Goal: Complete application form

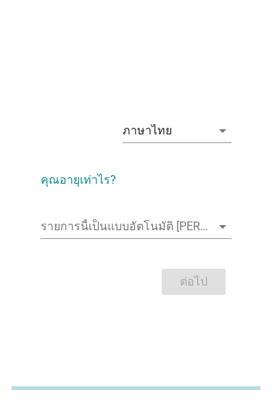
click at [209, 141] on div "ภาษาไทย" at bounding box center [167, 130] width 89 height 23
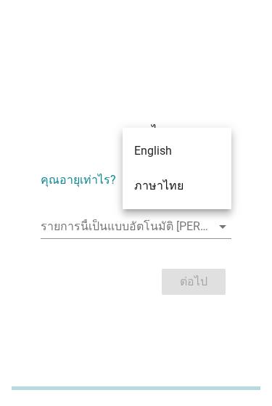
click at [90, 334] on div "ภาษาไทย arrow_drop_down คุณอายุเท่าไร? รายการนี้เป็นแบบอัตโนมัติ [PERSON_NAME]พ…" at bounding box center [136, 203] width 272 height 406
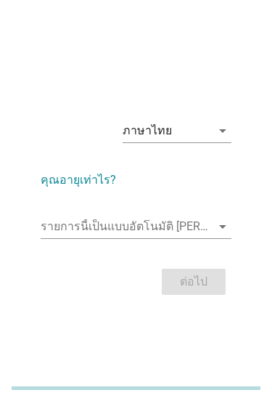
click at [198, 227] on input "รายการนี้เป็นแบบอัตโนมัติ คุณสามารถพิมพ์ลงในรายการนี้" at bounding box center [126, 226] width 171 height 23
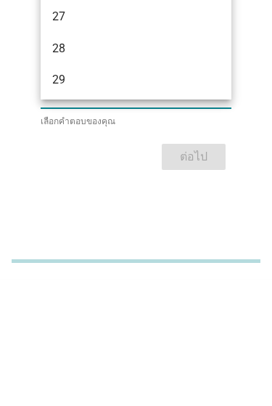
scroll to position [176, 0]
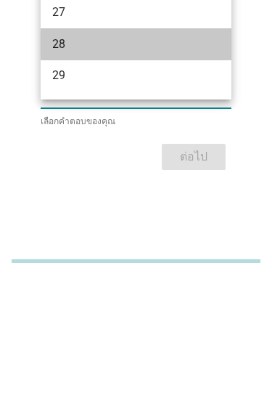
click at [166, 155] on div "28" at bounding box center [136, 171] width 191 height 32
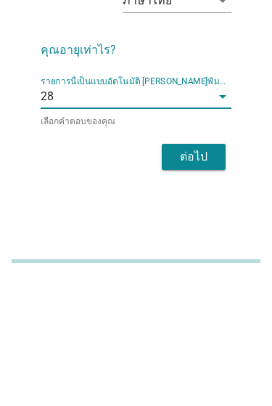
click at [150, 212] on input "รายการนี้เป็นแบบอัตโนมัติ คุณสามารถพิมพ์ลงในรายการนี้" at bounding box center [133, 223] width 158 height 23
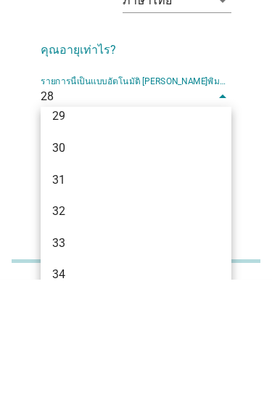
scroll to position [345, 0]
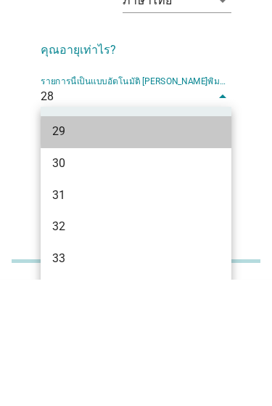
click at [155, 250] on div "29" at bounding box center [129, 258] width 154 height 17
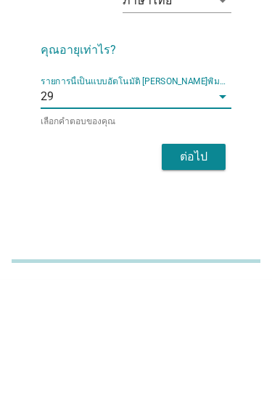
click at [198, 275] on div "ต่อไป" at bounding box center [194, 283] width 41 height 17
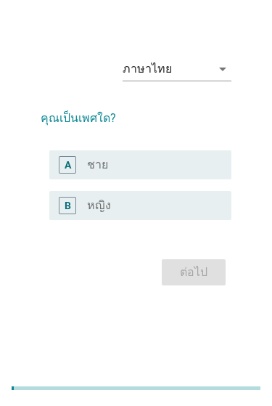
scroll to position [0, 0]
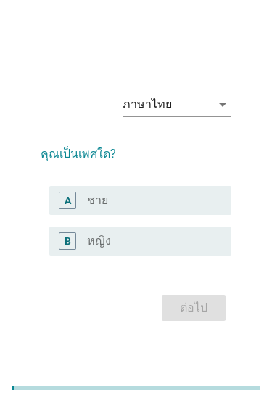
click at [213, 248] on div "radio_button_unchecked หญิง" at bounding box center [153, 241] width 133 height 15
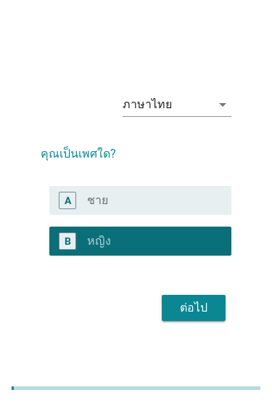
click at [198, 317] on div "ต่อไป" at bounding box center [194, 307] width 41 height 17
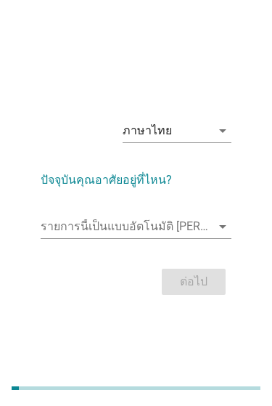
click at [193, 238] on input "รายการนี้เป็นแบบอัตโนมัติ คุณสามารถพิมพ์ลงในรายการนี้" at bounding box center [126, 226] width 171 height 23
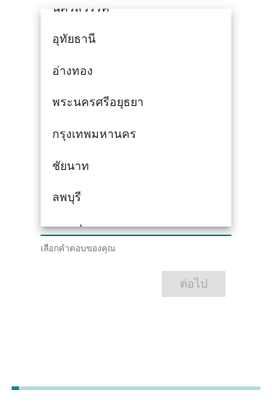
scroll to position [1148, 0]
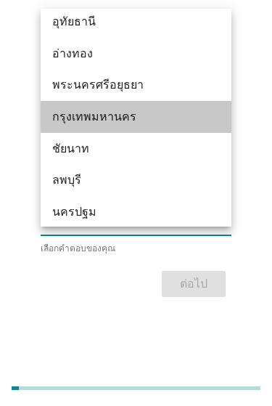
click at [161, 126] on div "กรุงเทพมหานคร" at bounding box center [136, 117] width 191 height 32
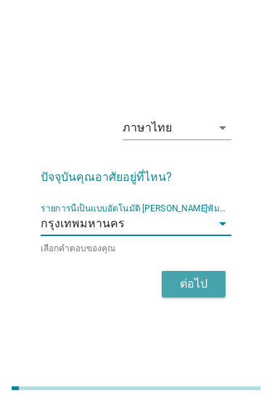
click at [203, 293] on div "ต่อไป" at bounding box center [194, 283] width 41 height 17
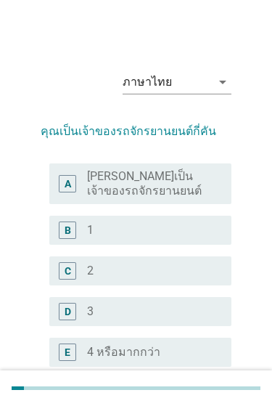
click at [199, 195] on label "[PERSON_NAME]เป็นเจ้าของรถจักรยานยนต์" at bounding box center [147, 183] width 121 height 29
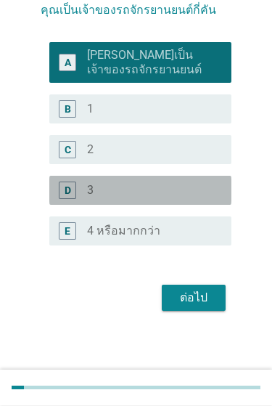
scroll to position [124, 0]
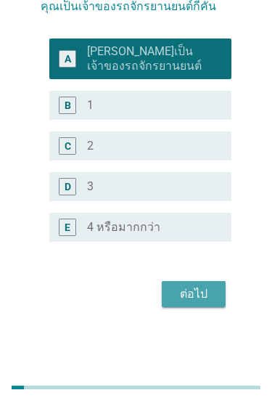
click at [201, 283] on button "ต่อไป" at bounding box center [194, 295] width 64 height 26
